Goal: Consume media (video, audio): Consume media (video, audio)

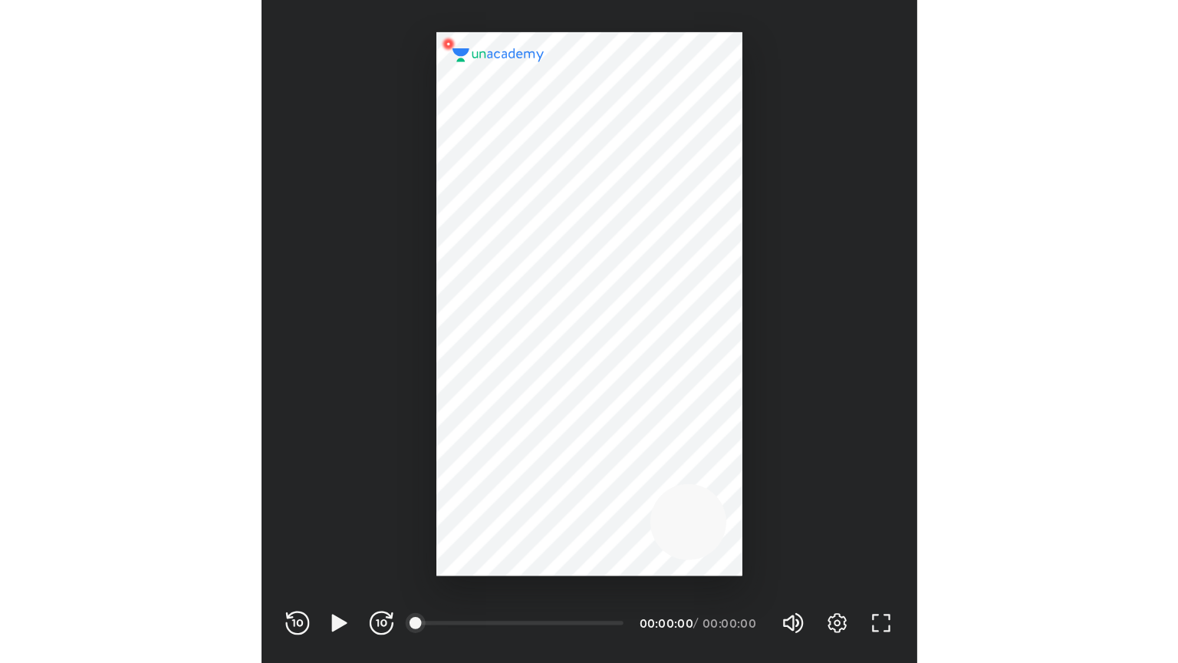
scroll to position [509, 503]
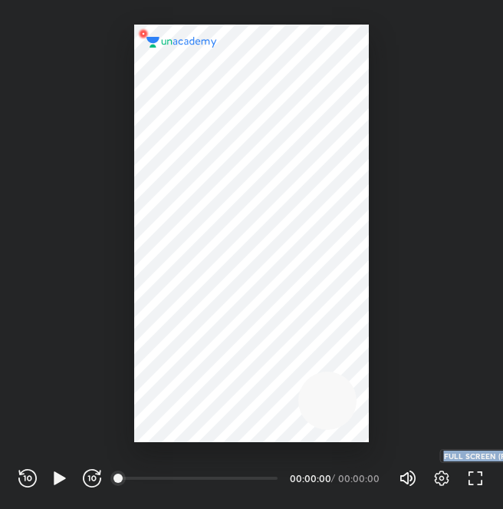
drag, startPoint x: 485, startPoint y: 472, endPoint x: 467, endPoint y: 480, distance: 19.9
click at [467, 480] on div "REWIND (J) PLAY (K) FORWARD (L) 00:00 00:00:00 / 00:00:00 Volume (M) 100% Setti…" at bounding box center [251, 475] width 503 height 67
click at [467, 480] on icon "button" at bounding box center [475, 478] width 18 height 18
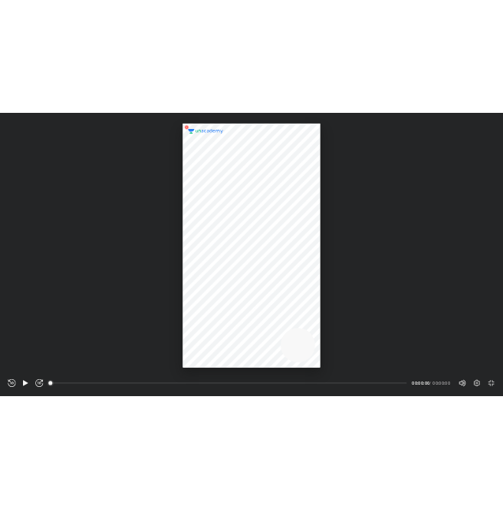
scroll to position [663, 1178]
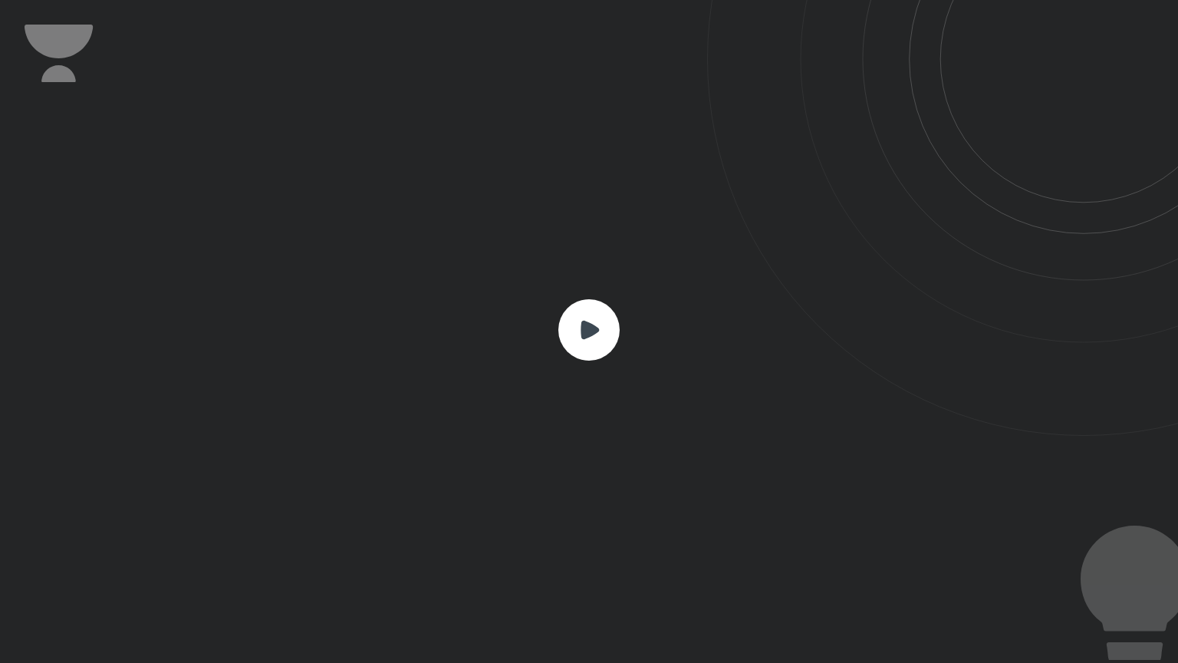
click at [502, 308] on rect at bounding box center [588, 329] width 61 height 61
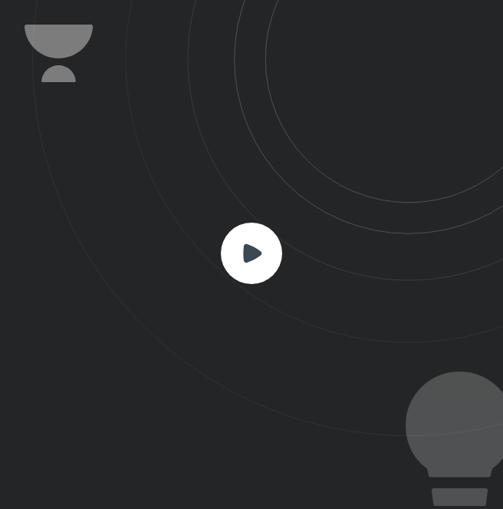
scroll to position [509, 503]
click at [228, 235] on rect at bounding box center [251, 252] width 61 height 61
click at [265, 264] on rect at bounding box center [251, 252] width 61 height 61
